Goal: Find specific page/section: Find specific page/section

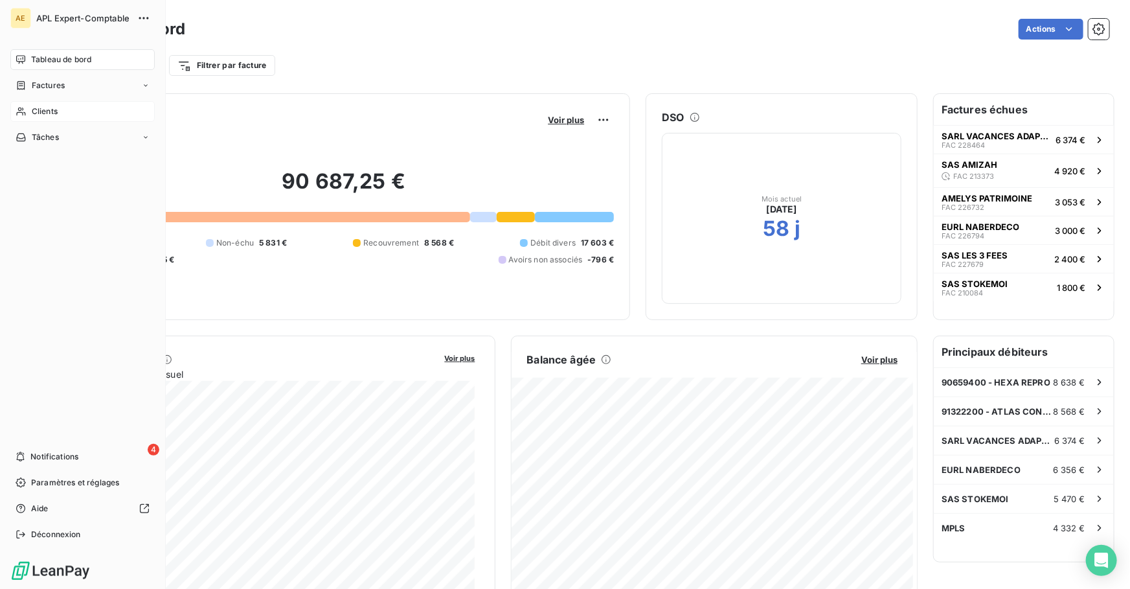
click at [40, 109] on span "Clients" at bounding box center [45, 112] width 26 height 12
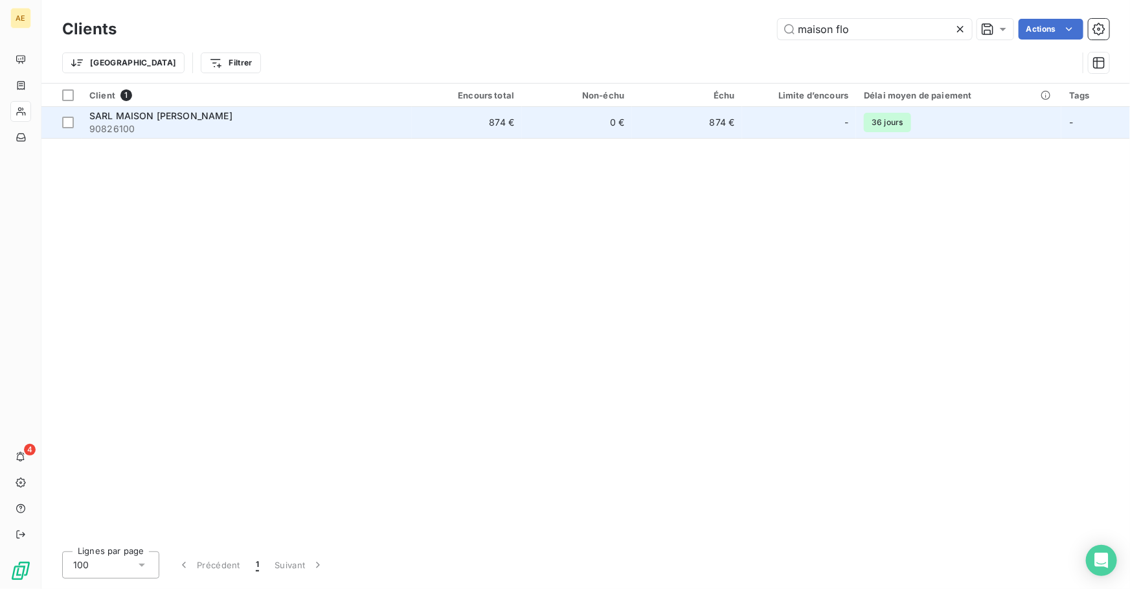
type input "maison flo"
click at [164, 111] on span "SARL MAISON [PERSON_NAME]" at bounding box center [160, 115] width 143 height 11
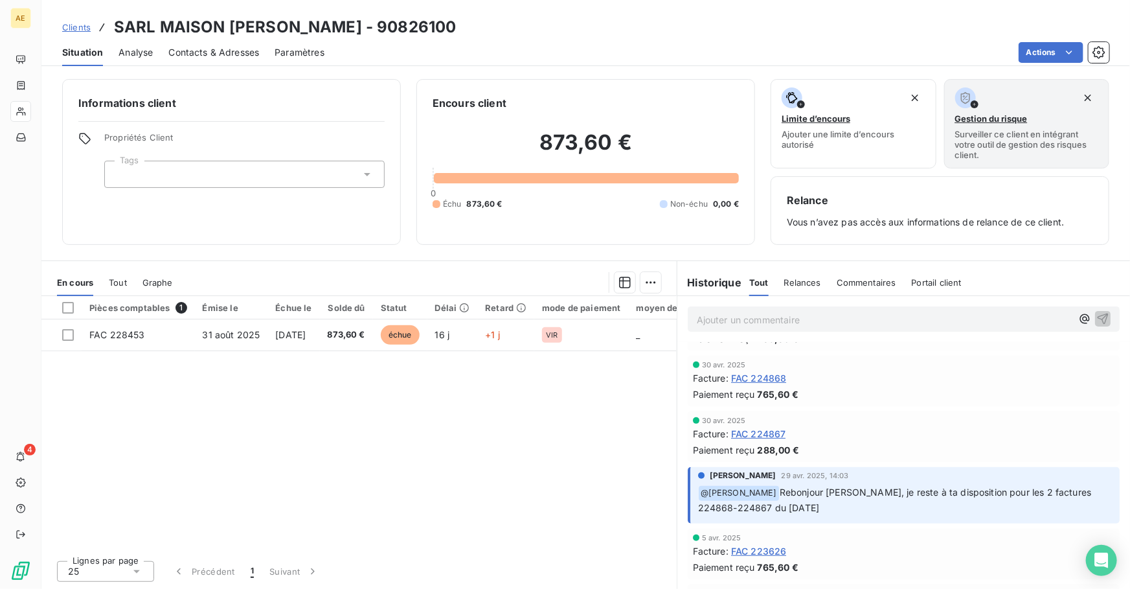
scroll to position [294, 0]
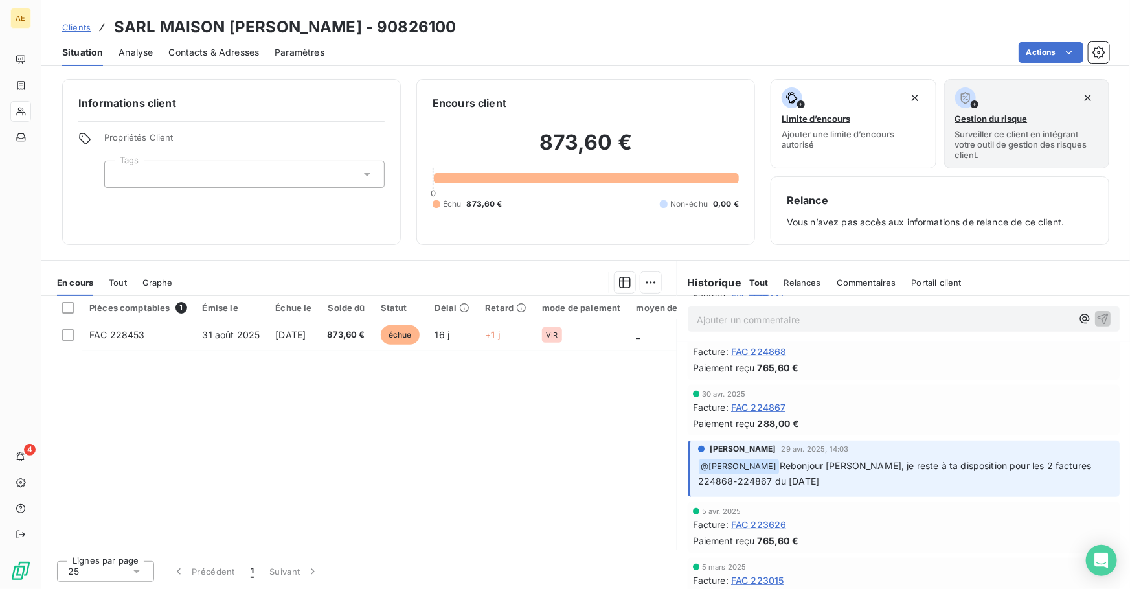
click at [120, 284] on span "Tout" at bounding box center [118, 282] width 18 height 10
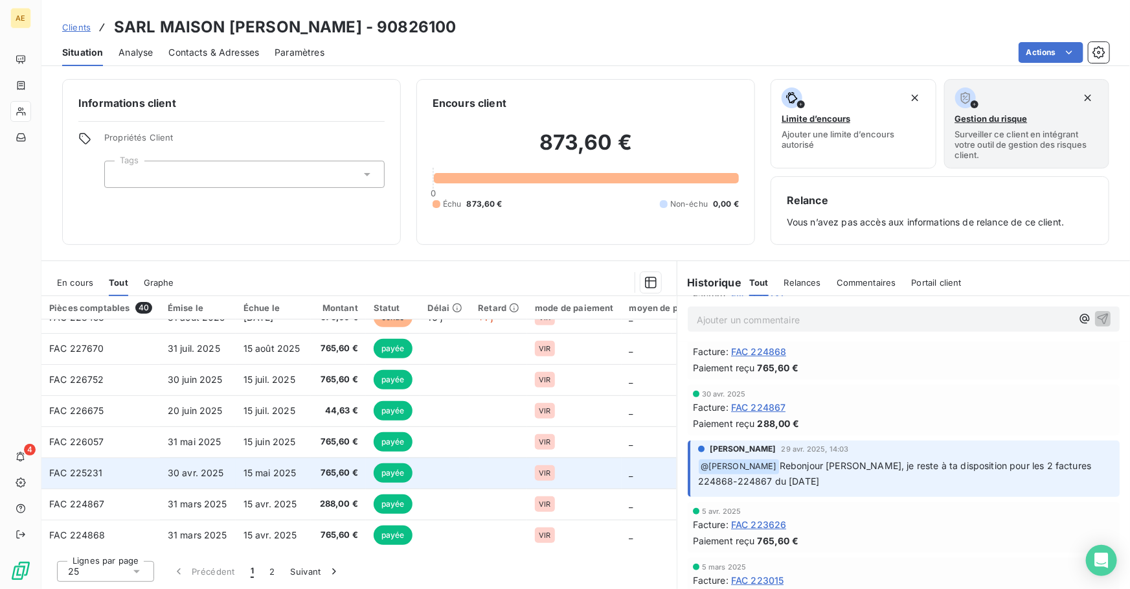
scroll to position [0, 0]
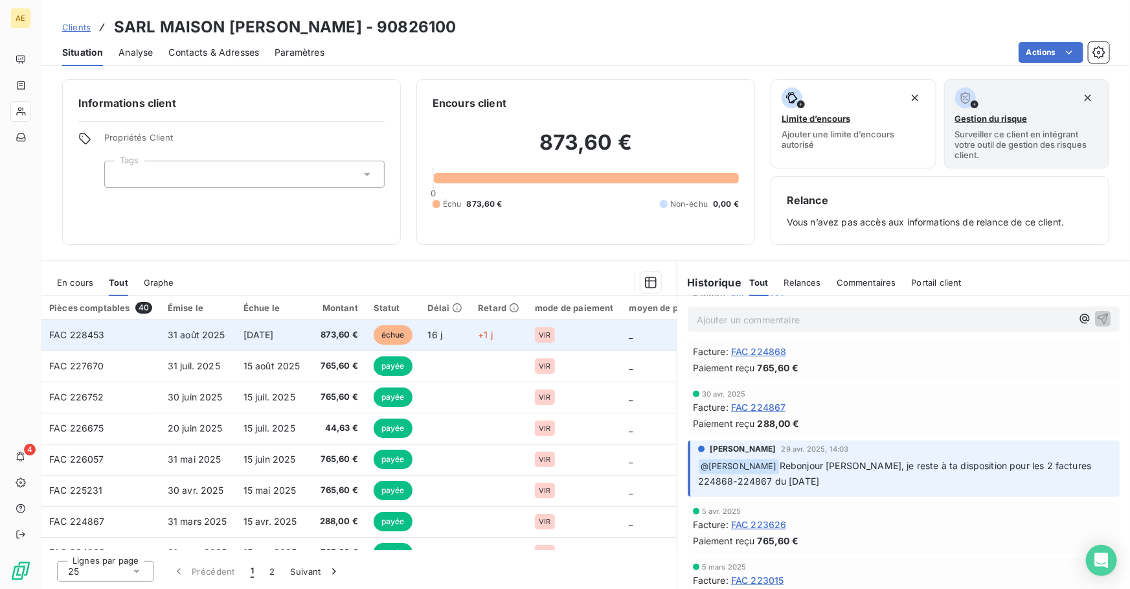
click at [215, 337] on span "31 août 2025" at bounding box center [197, 334] width 58 height 11
